Goal: Navigation & Orientation: Understand site structure

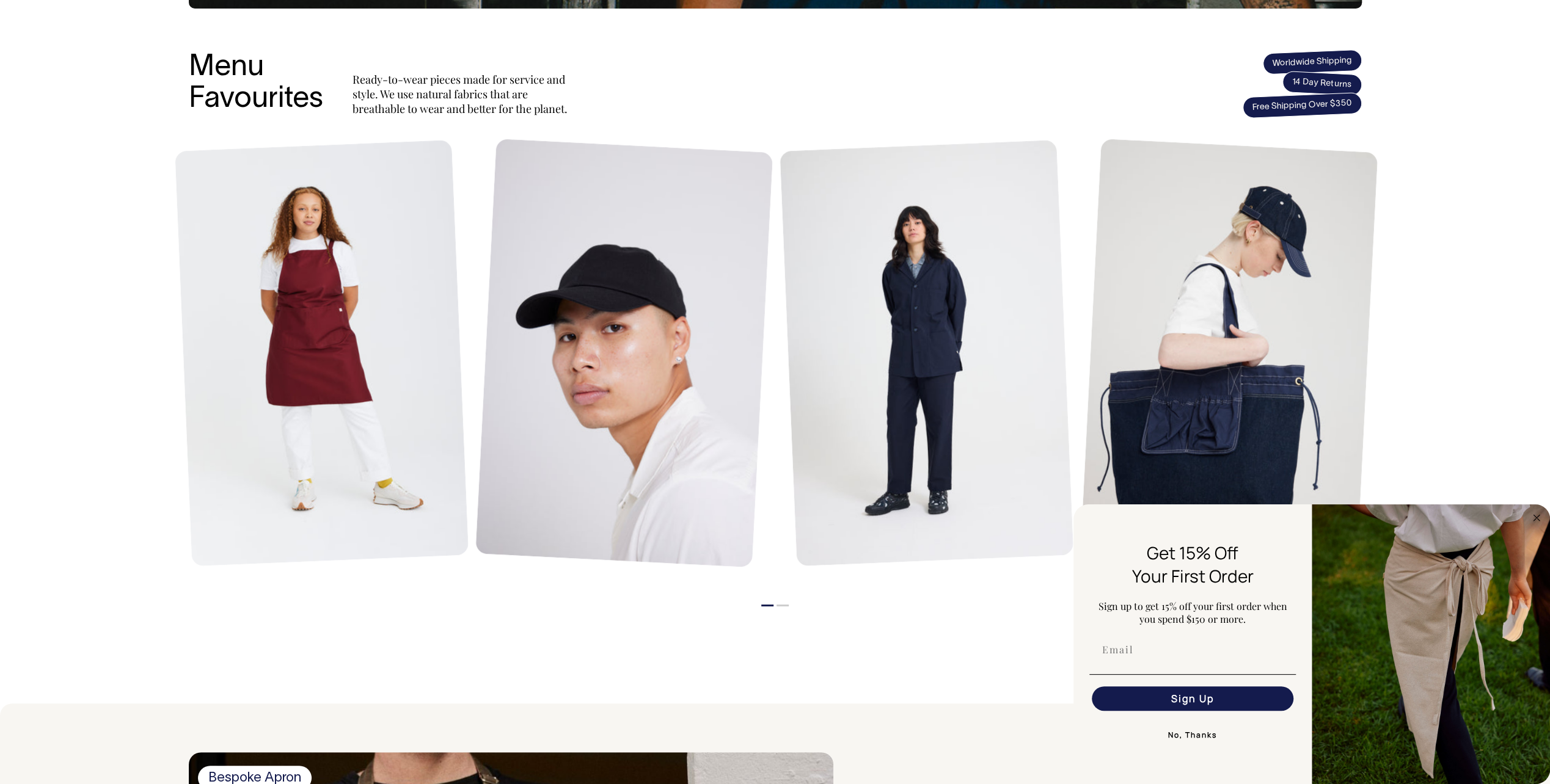
scroll to position [489, 0]
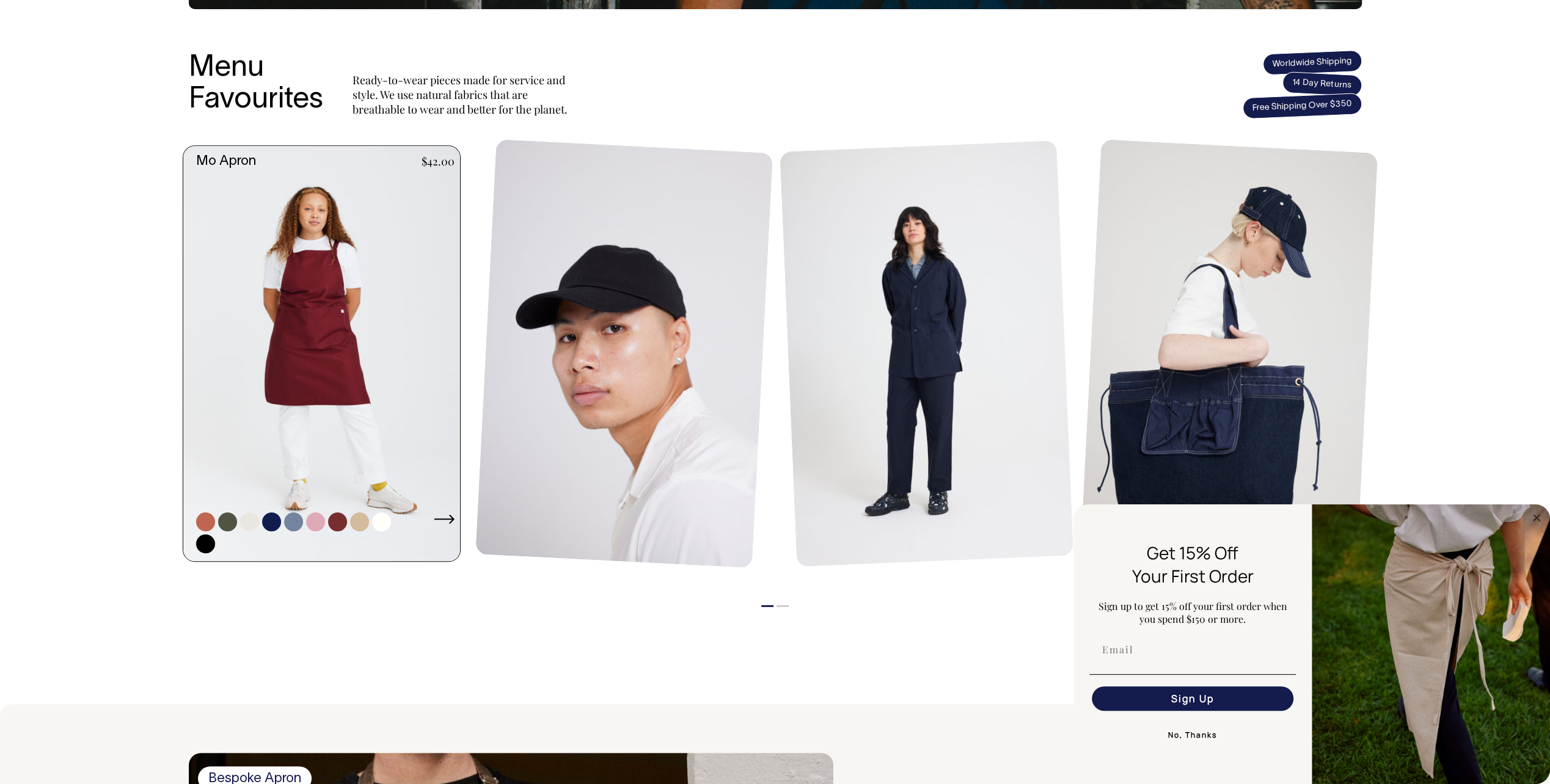
click at [317, 484] on link at bounding box center [315, 522] width 19 height 19
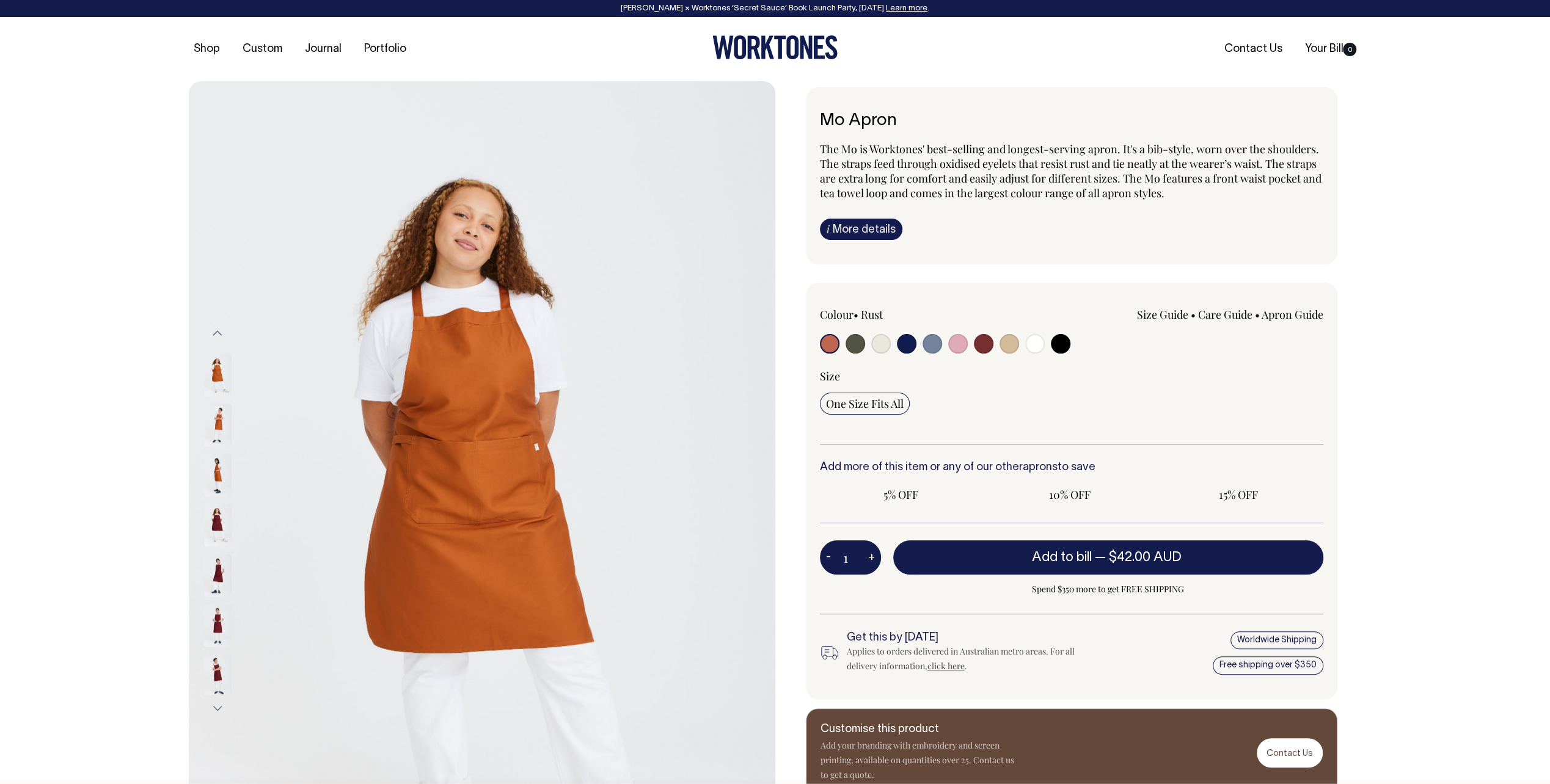
radio input "true"
select select "Pink"
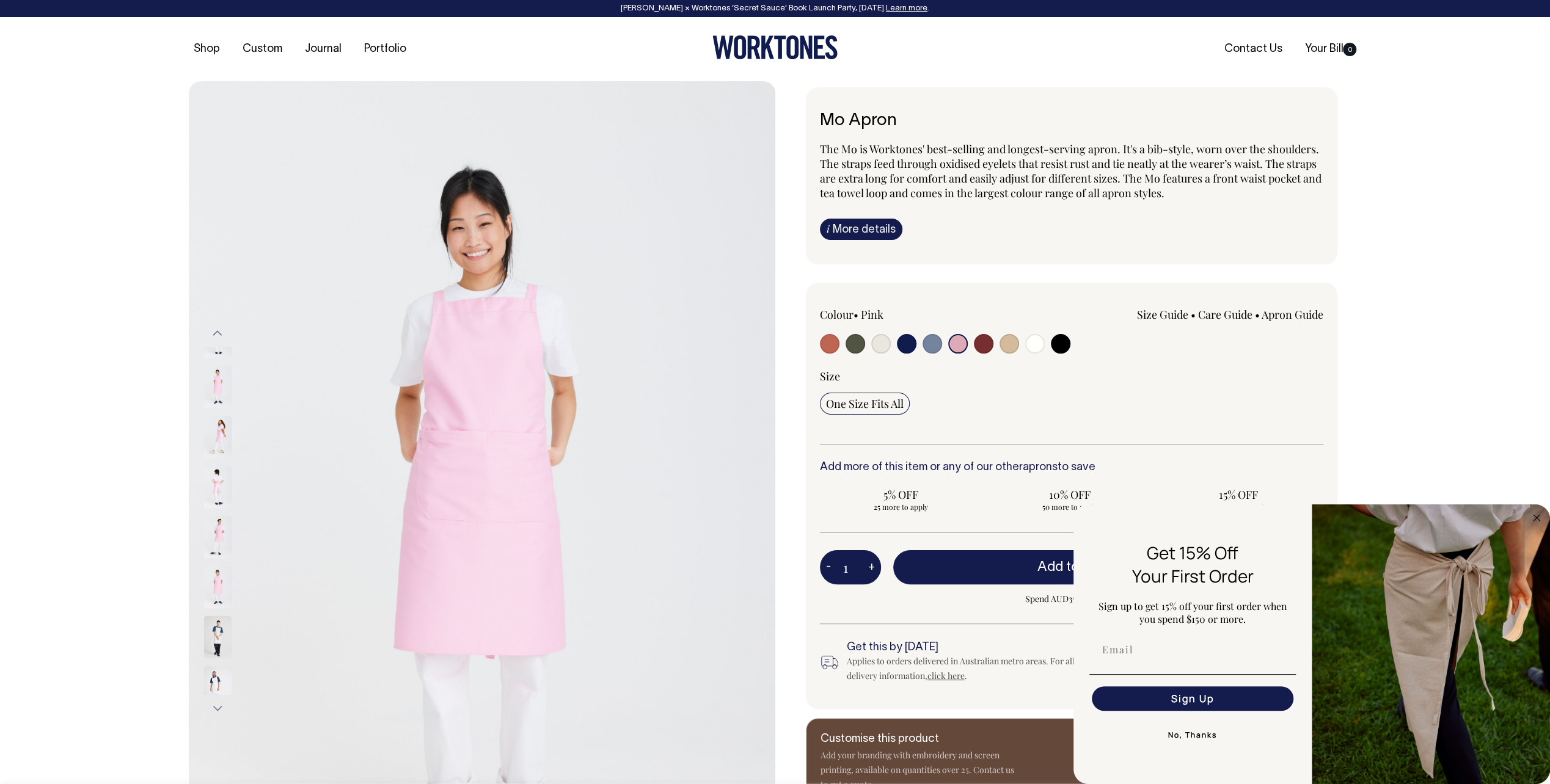
click at [928, 343] on input "radio" at bounding box center [932, 344] width 20 height 20
radio input "true"
select select "Blue/Grey"
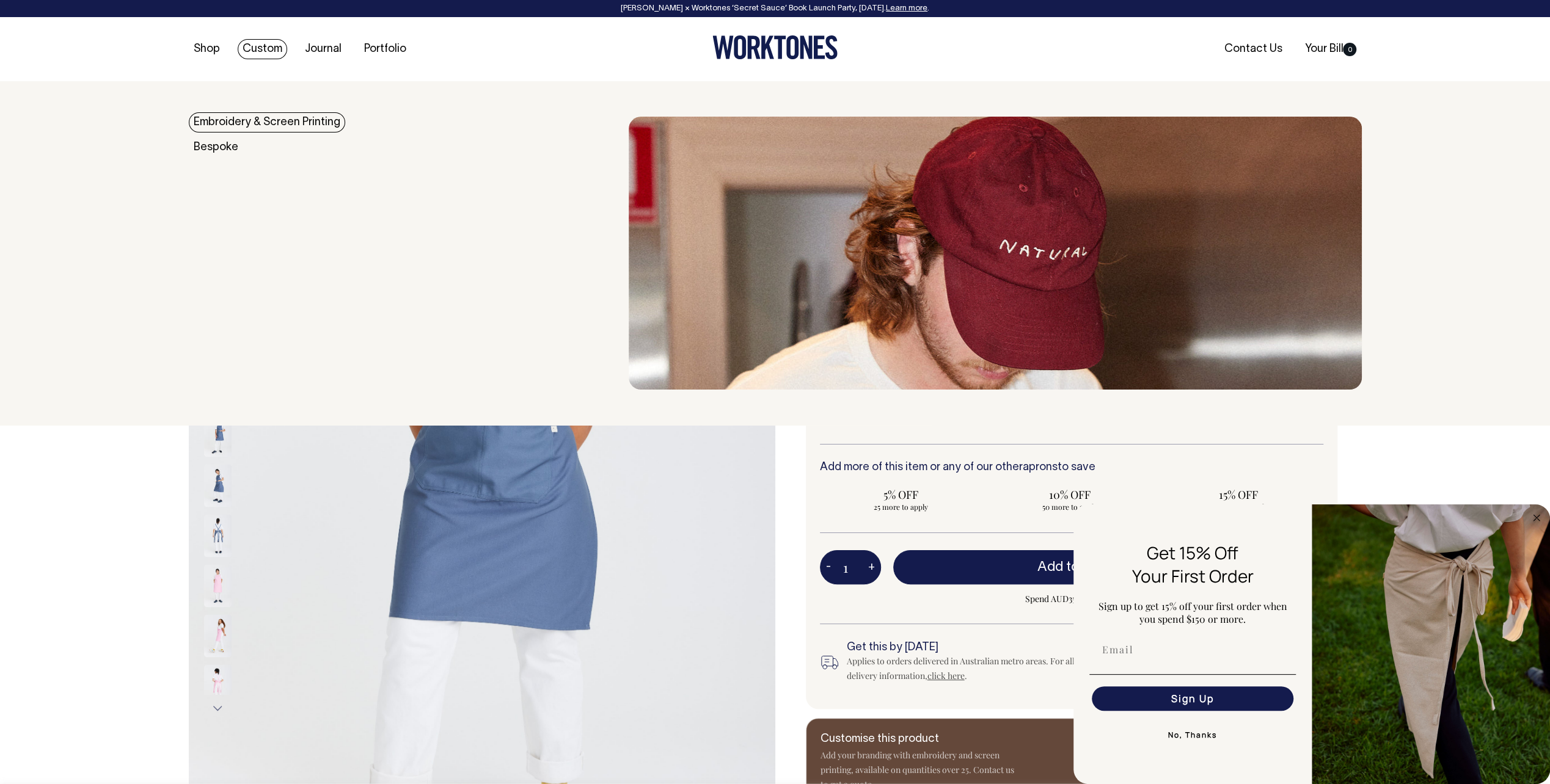
click at [291, 122] on link "Embroidery & Screen Printing" at bounding box center [267, 122] width 156 height 20
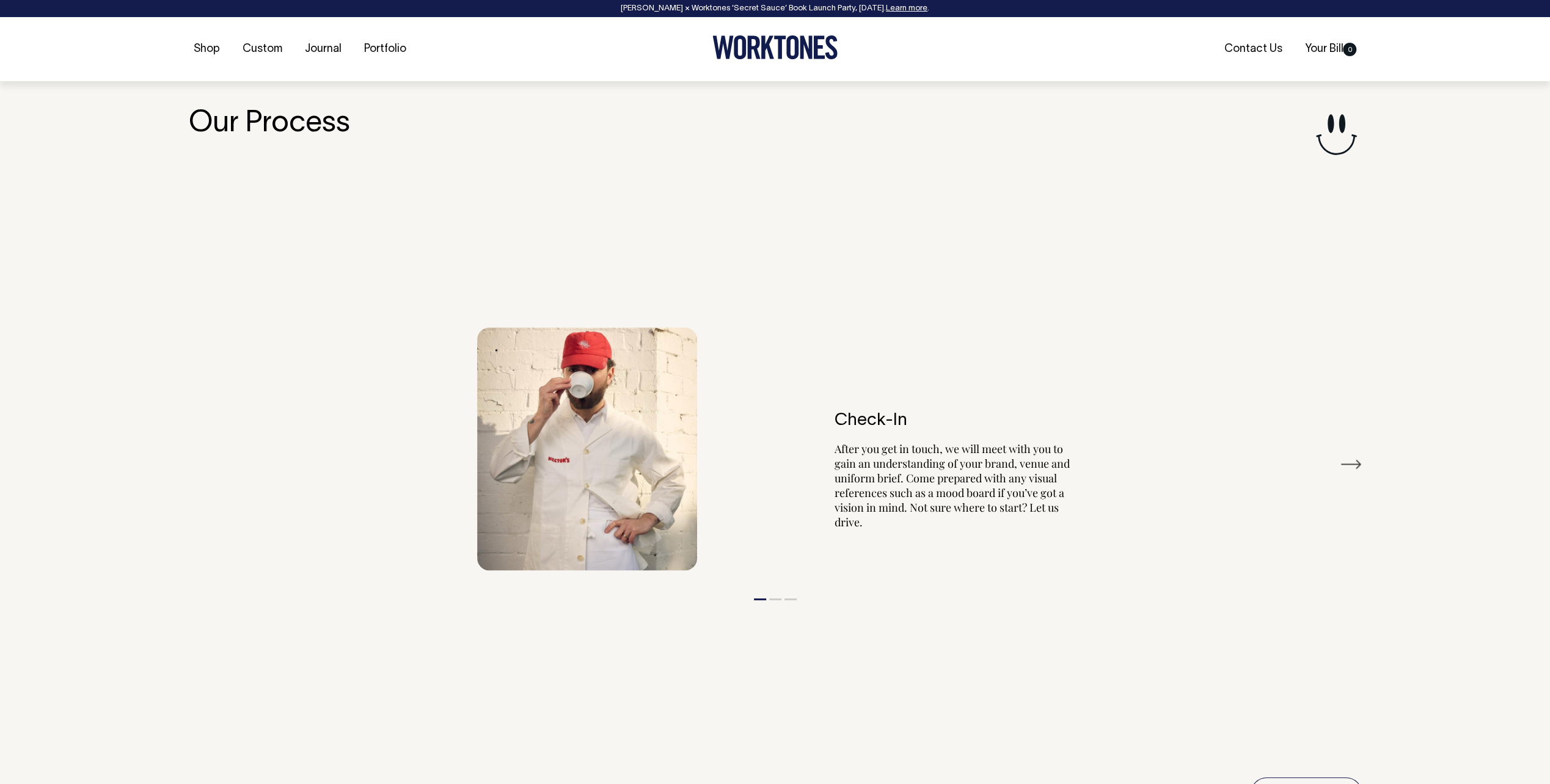
scroll to position [1415, 0]
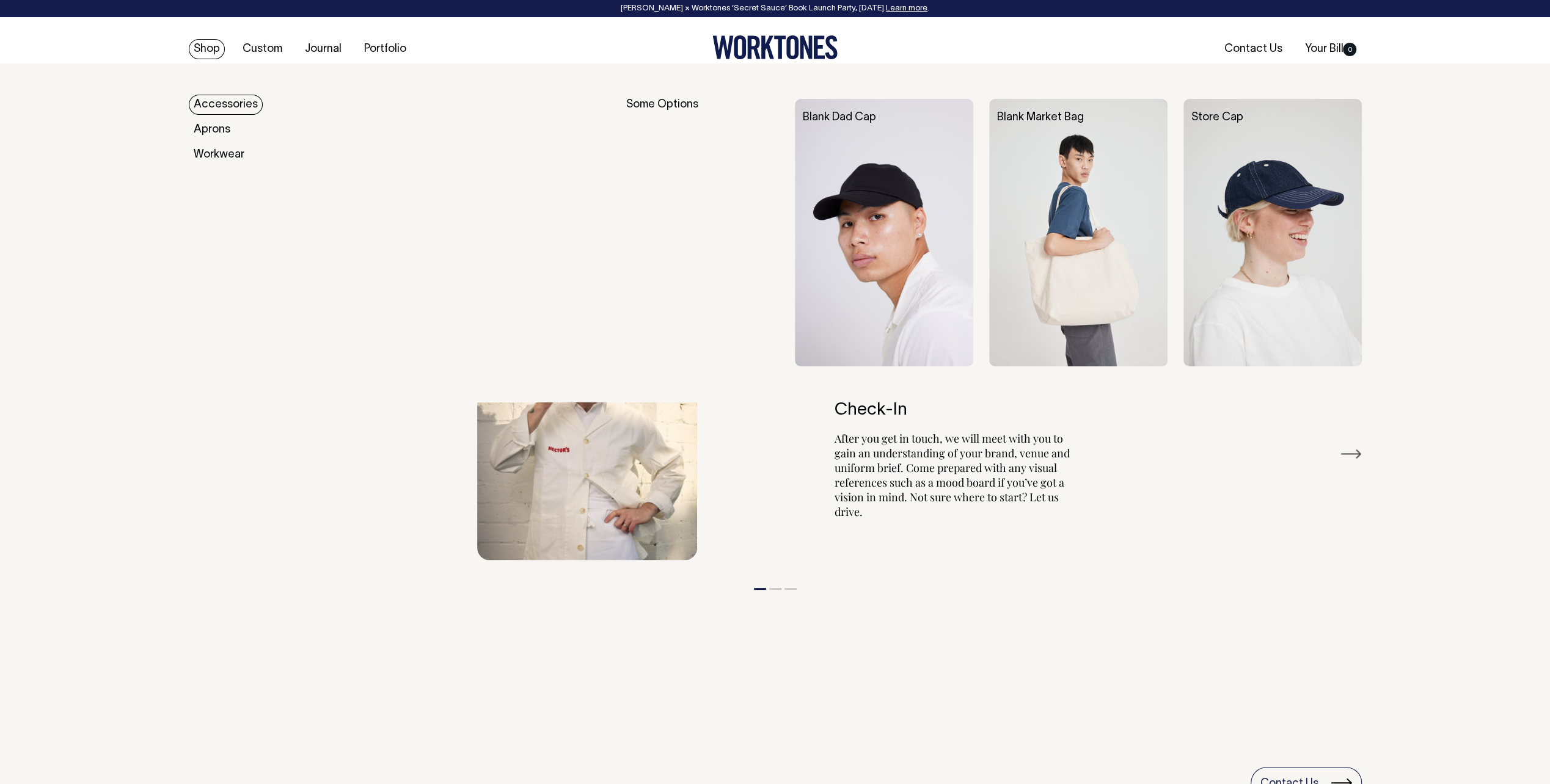
click at [207, 49] on link "Shop" at bounding box center [207, 49] width 36 height 20
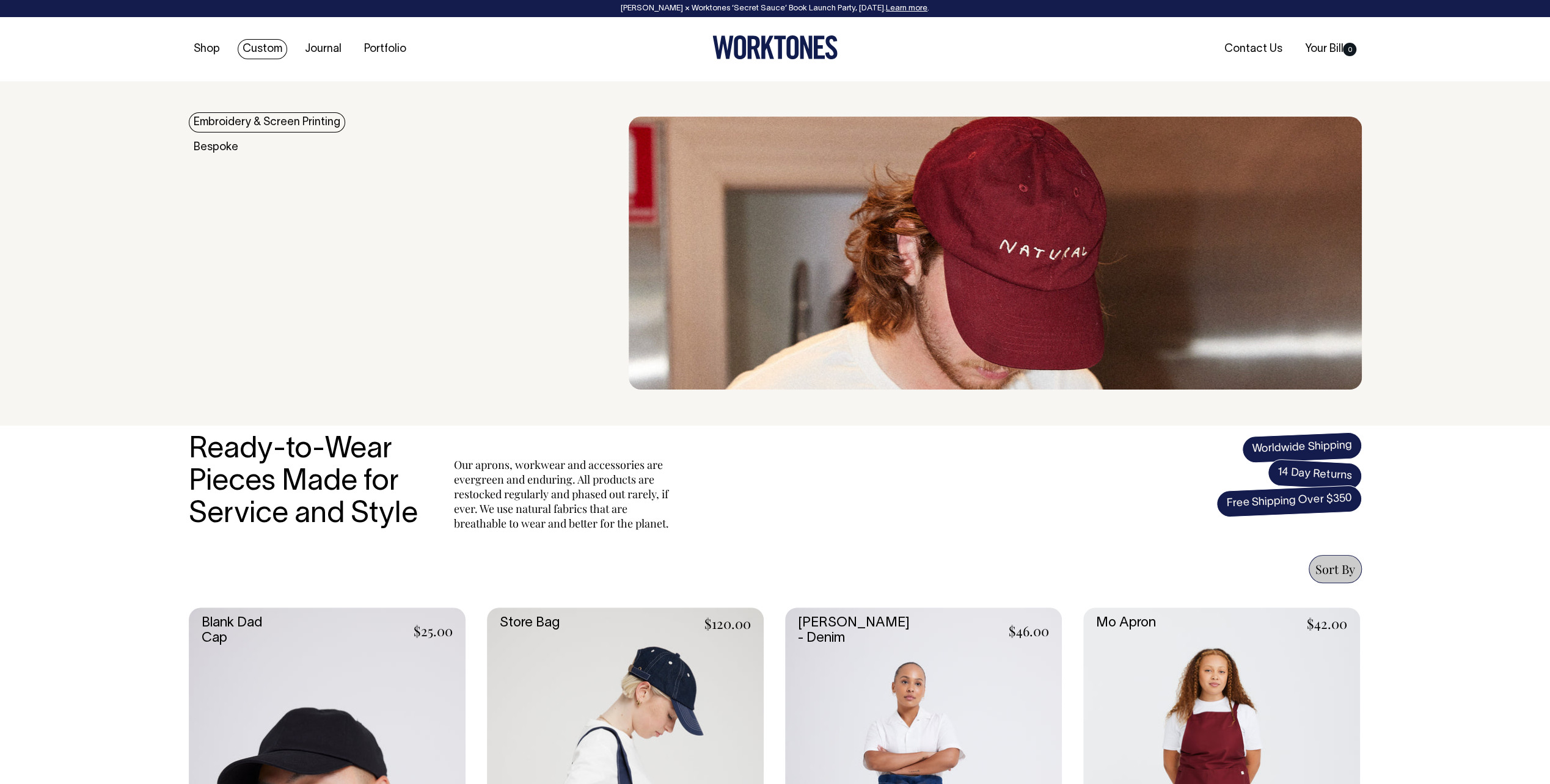
click at [267, 52] on link "Custom" at bounding box center [263, 49] width 50 height 20
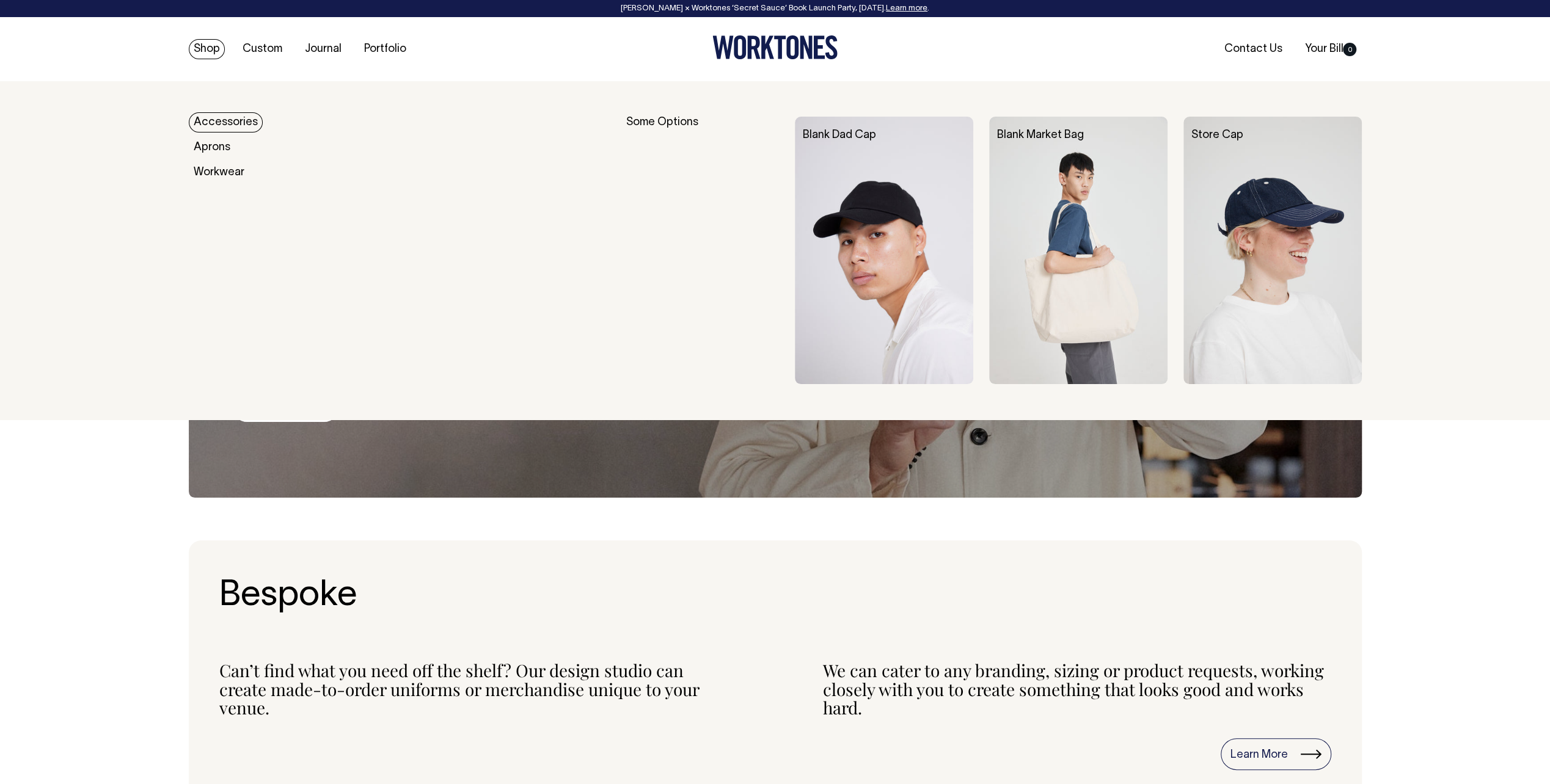
click at [213, 47] on link "Shop" at bounding box center [207, 49] width 36 height 20
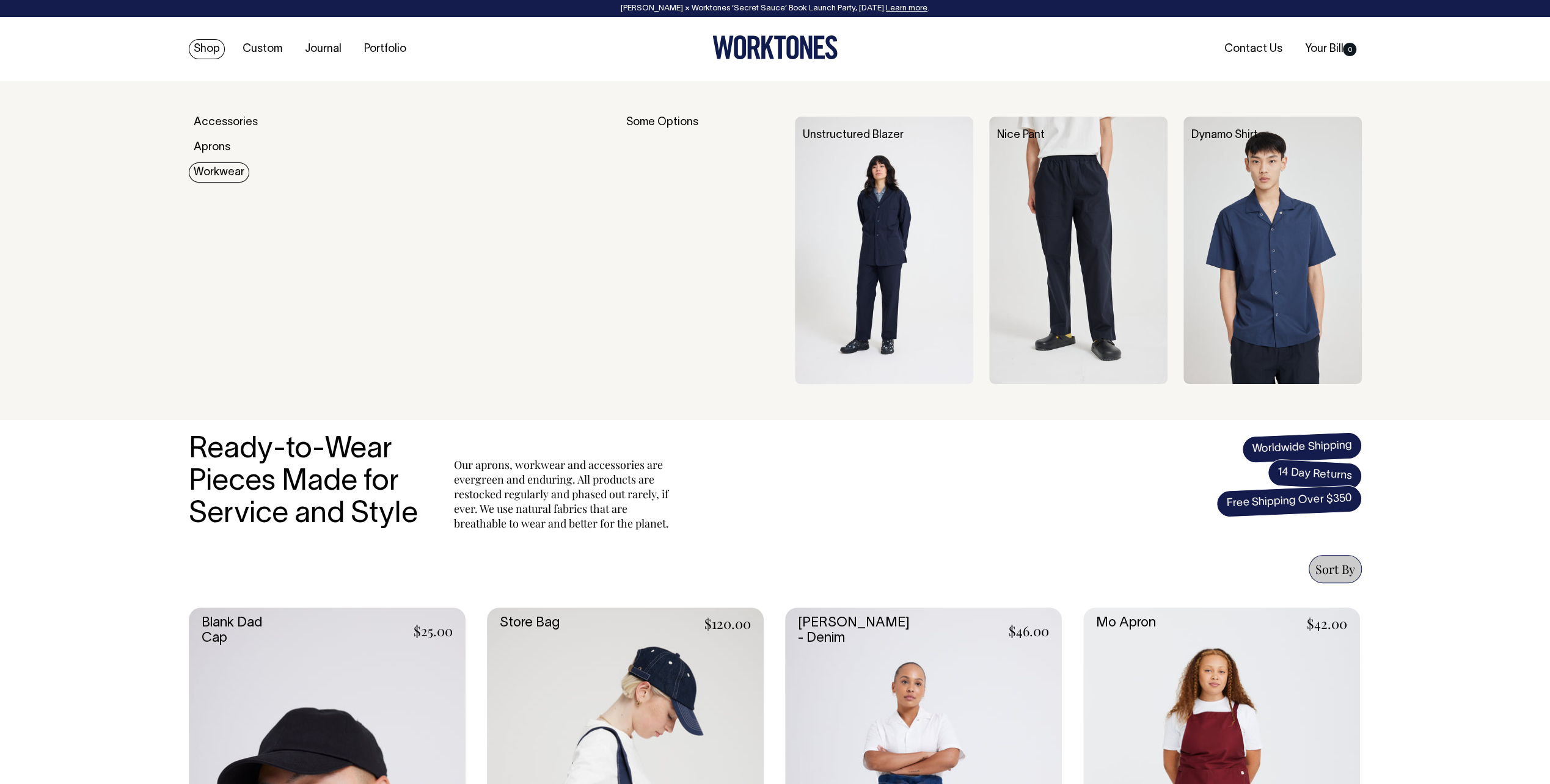
click at [226, 170] on link "Workwear" at bounding box center [219, 172] width 61 height 20
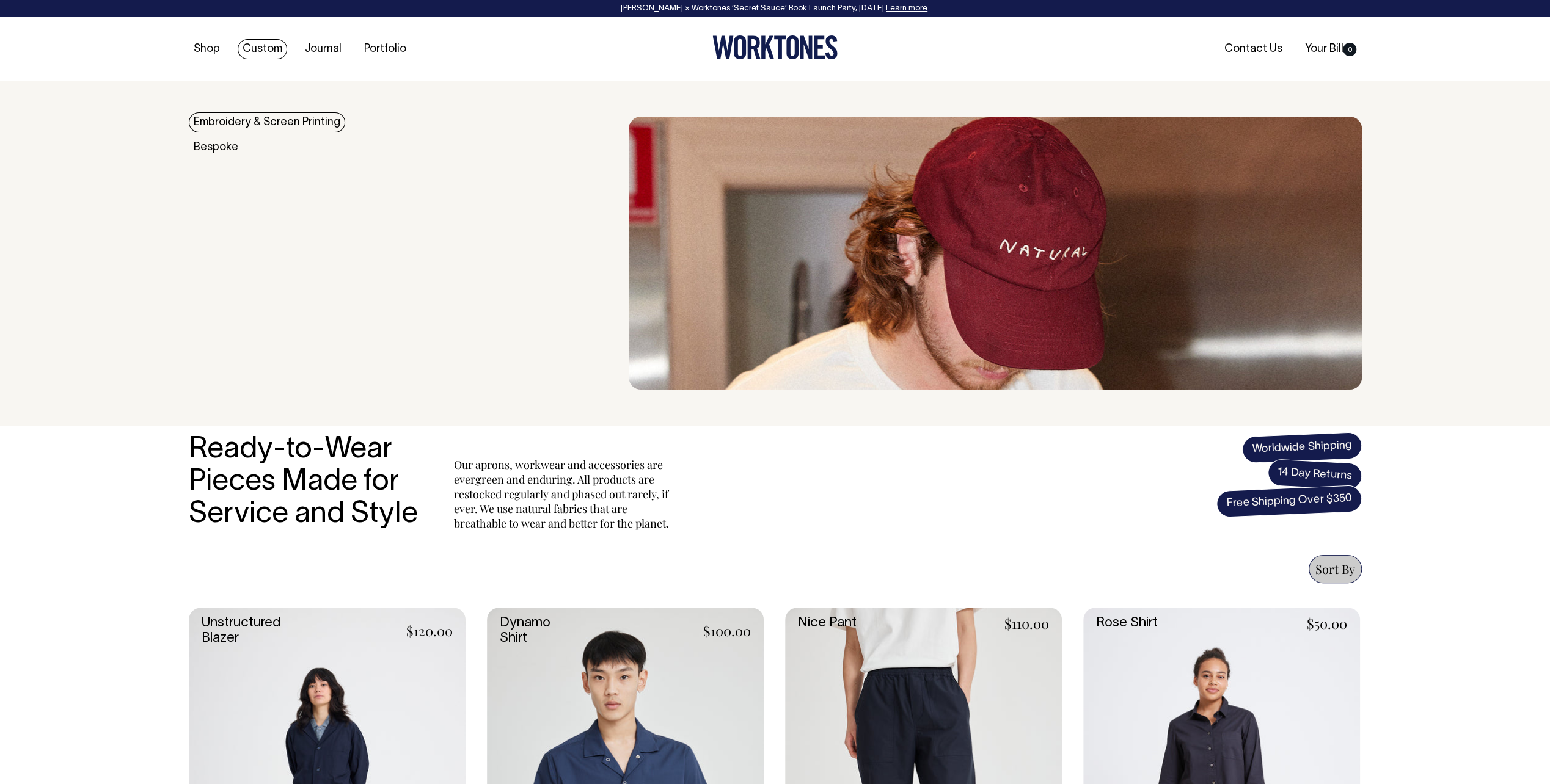
click at [262, 52] on link "Custom" at bounding box center [263, 49] width 50 height 20
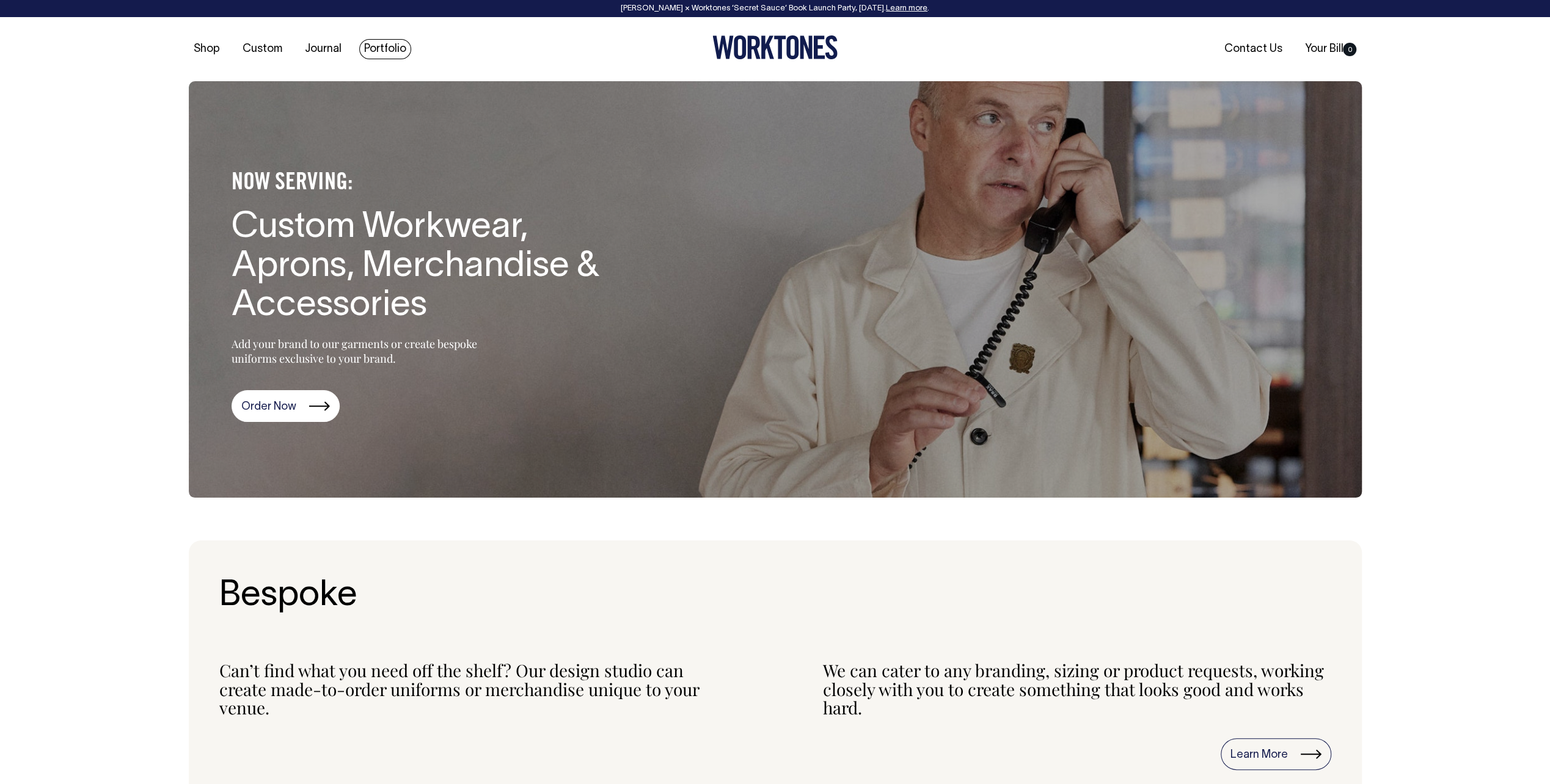
click at [383, 48] on link "Portfolio" at bounding box center [385, 49] width 52 height 20
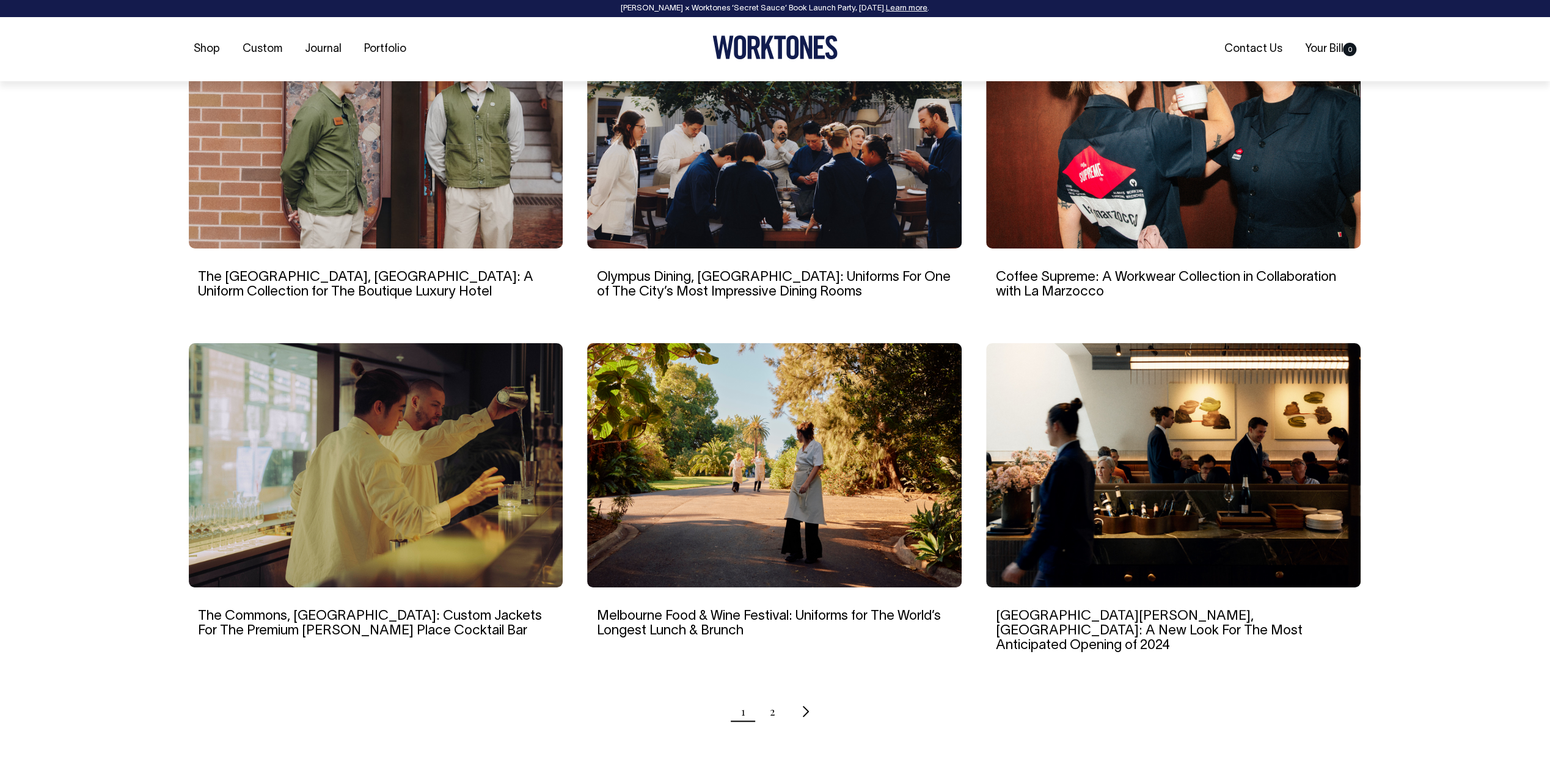
scroll to position [871, 0]
click at [804, 705] on icon "Next page" at bounding box center [806, 711] width 8 height 13
